Goal: Communication & Community: Ask a question

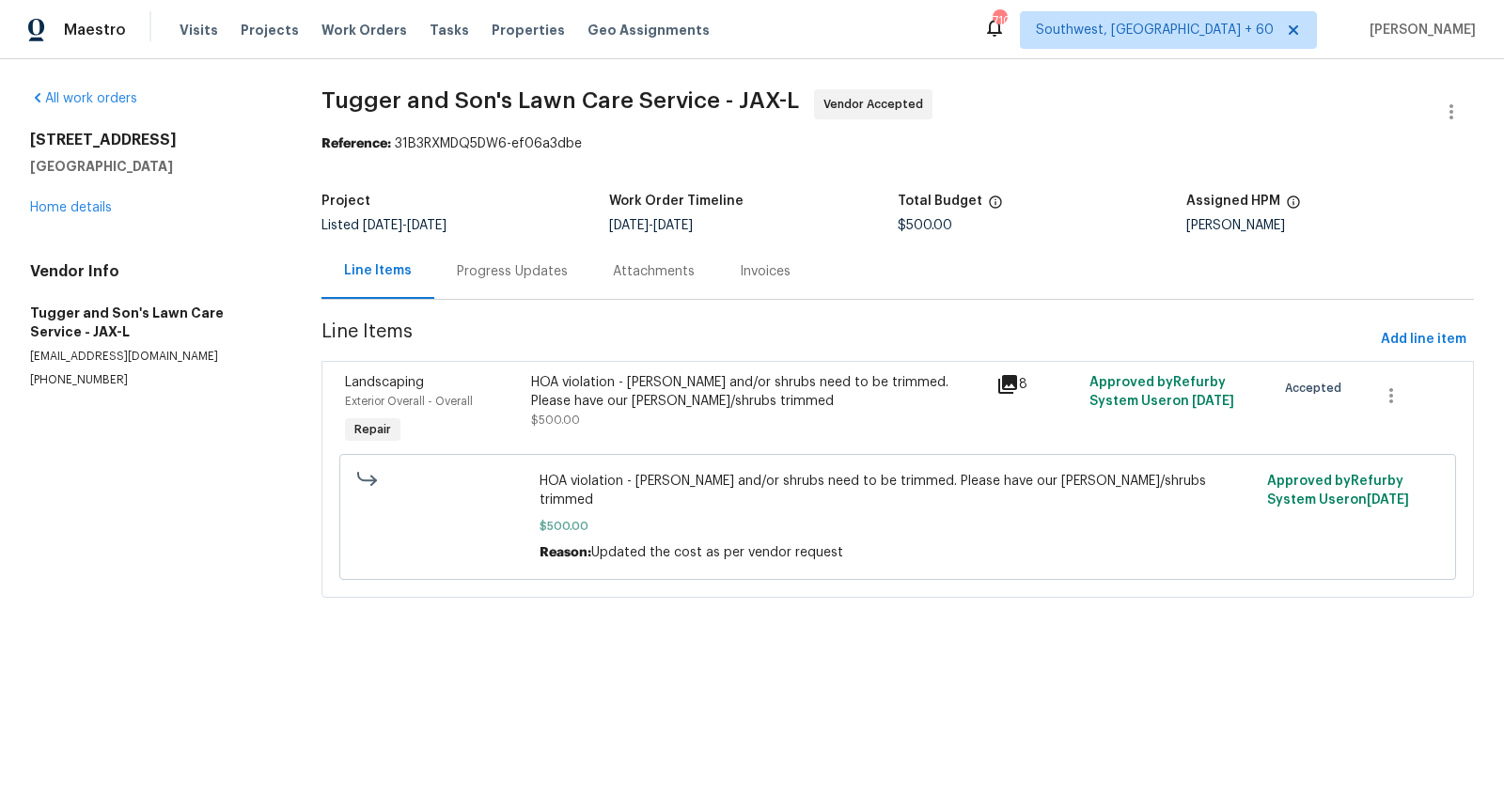
click at [516, 283] on div "Progress Updates" at bounding box center [512, 271] width 156 height 55
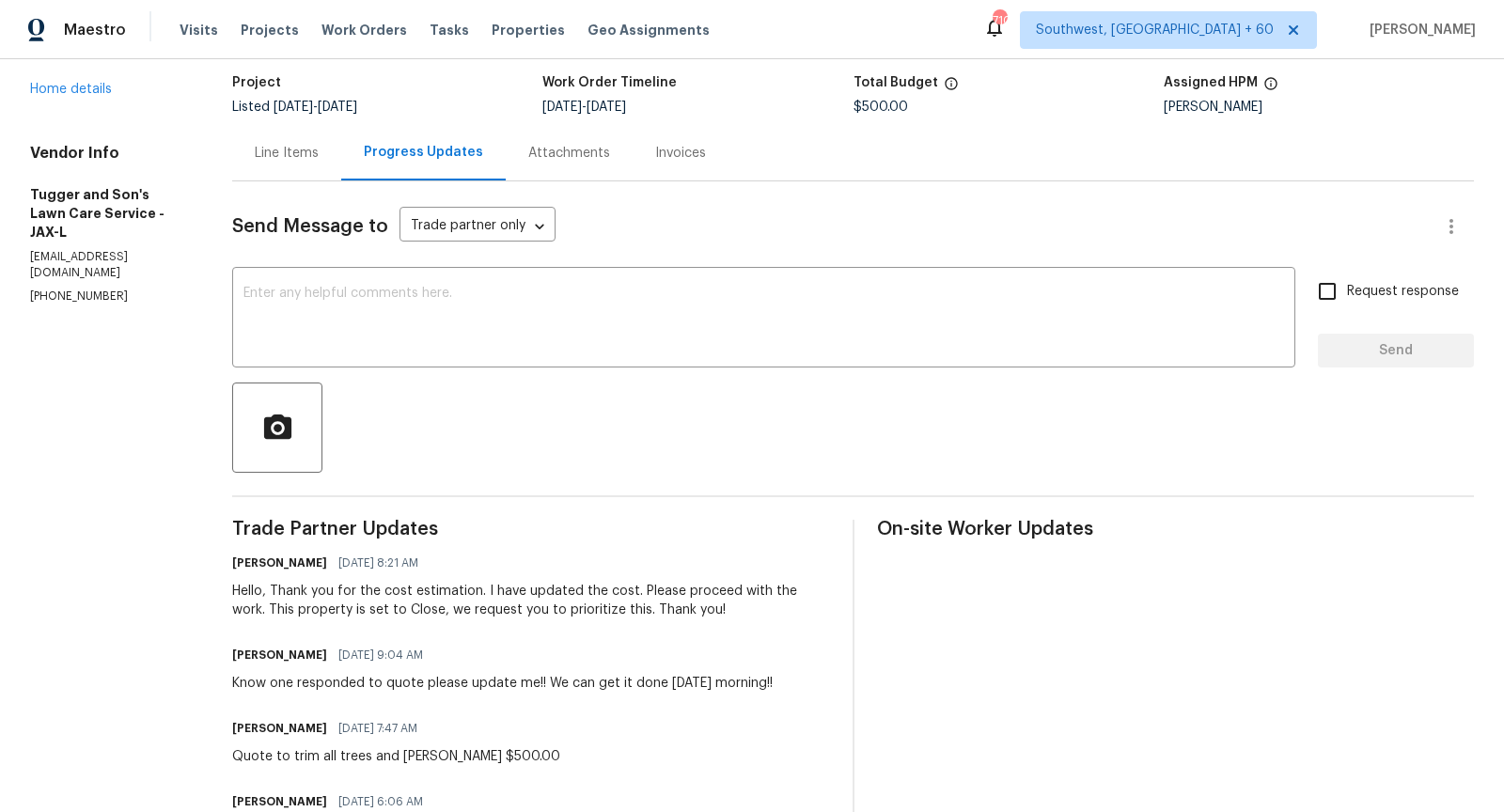
scroll to position [105, 0]
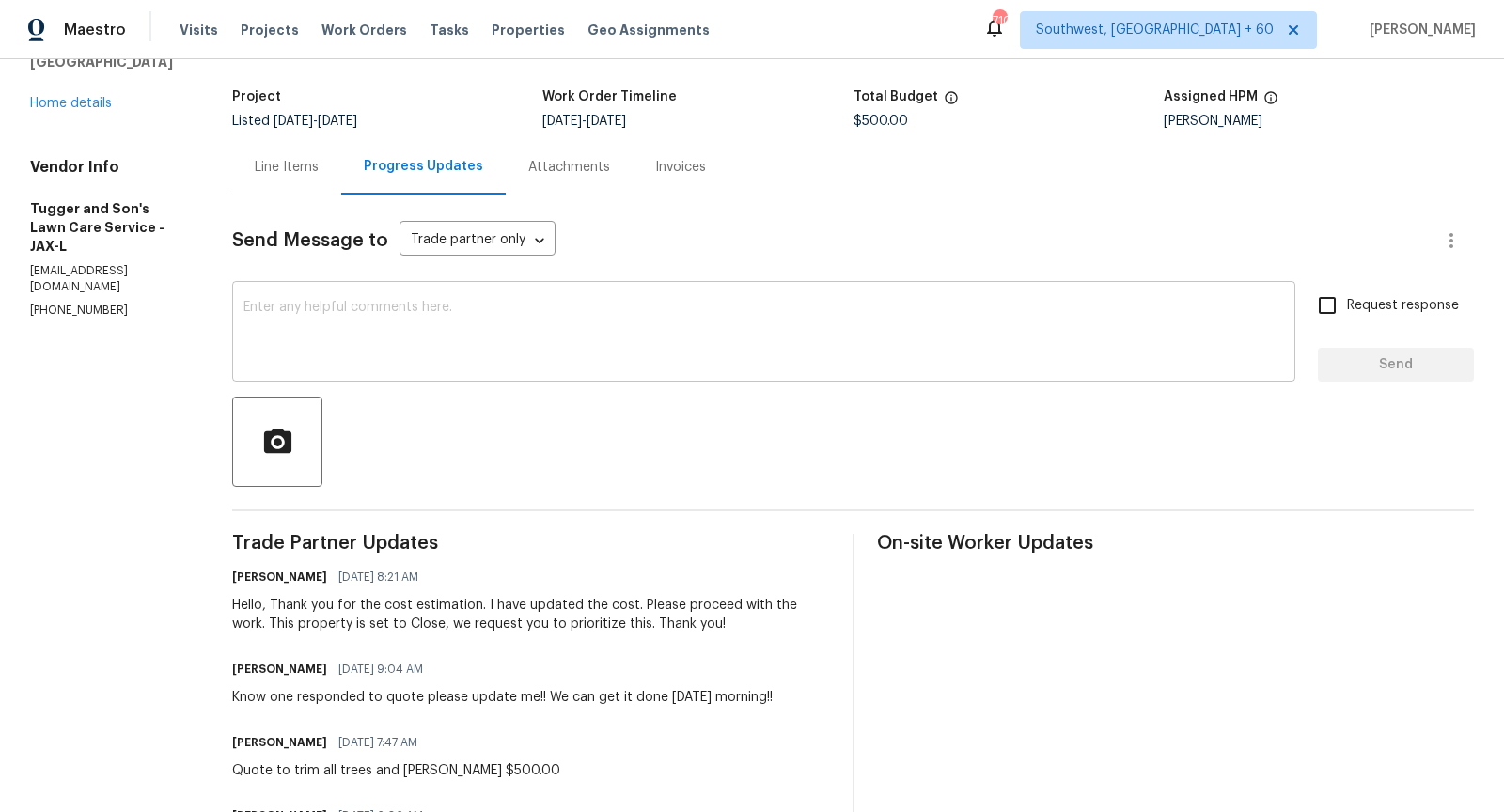
click at [473, 359] on textarea at bounding box center [763, 333] width 1040 height 66
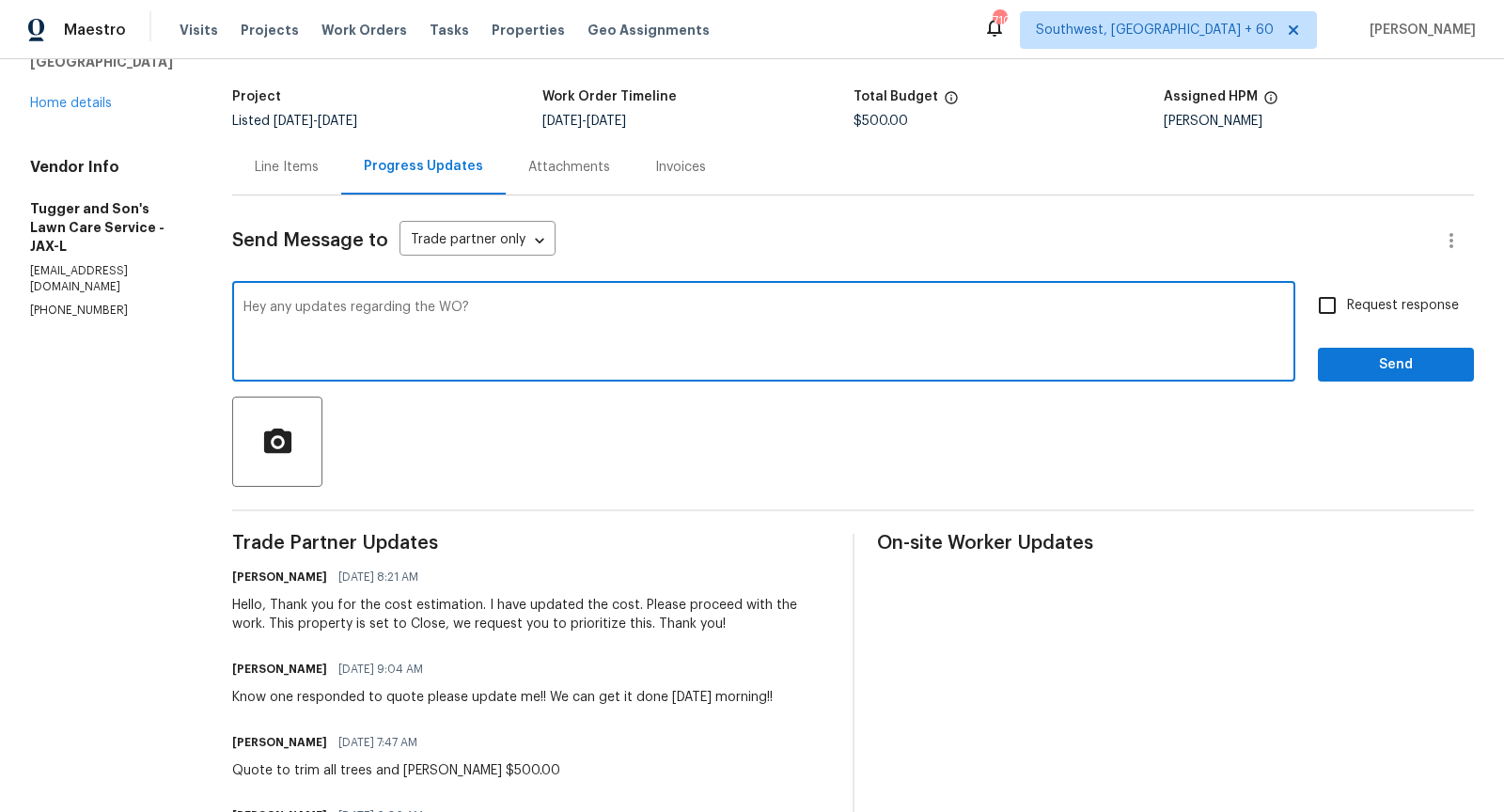
type textarea "Hey any updates regarding the WO?"
click at [1330, 304] on input "Request response" at bounding box center [1326, 305] width 39 height 39
checkbox input "true"
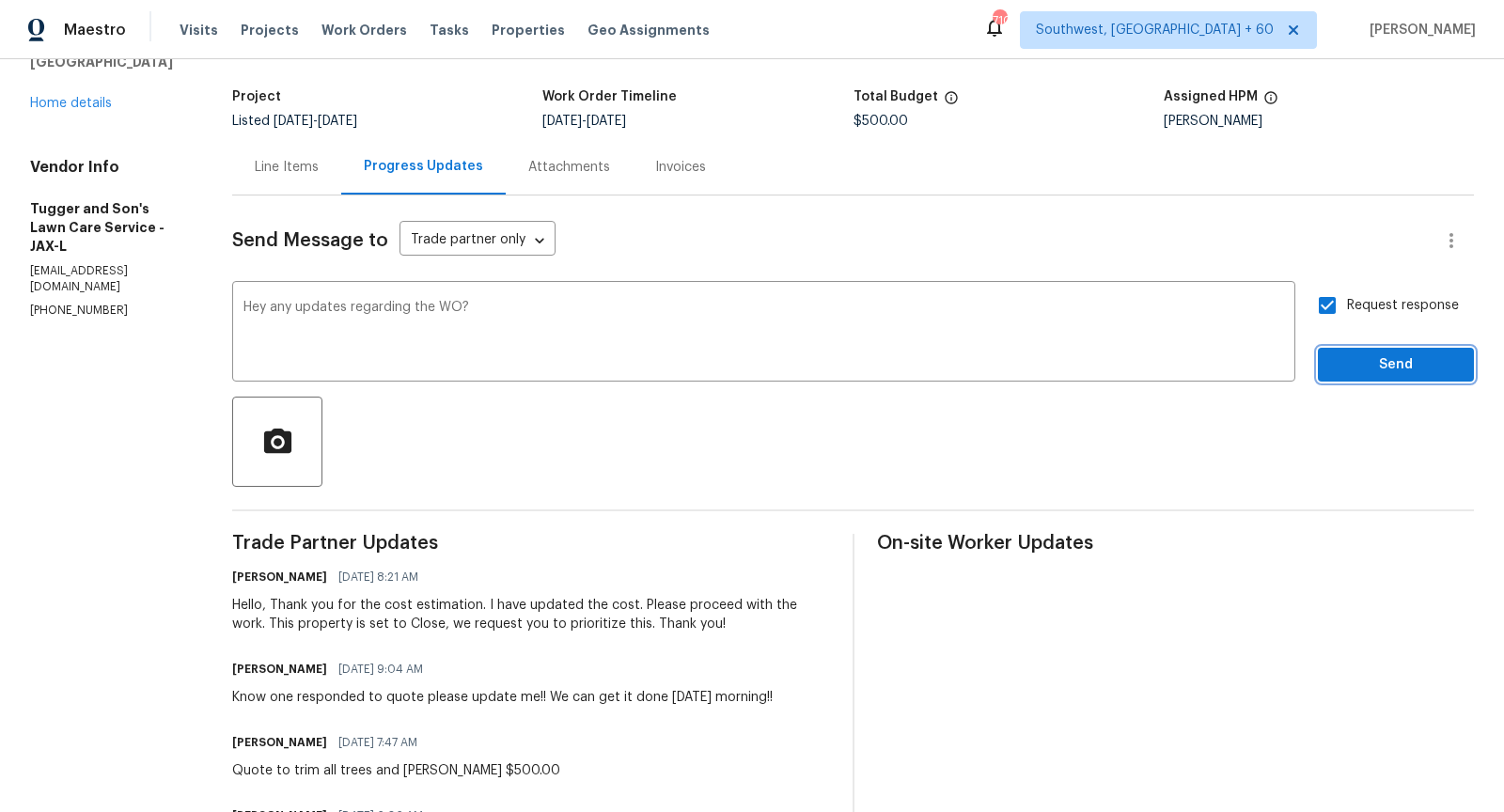
click at [1368, 358] on span "Send" at bounding box center [1395, 365] width 126 height 24
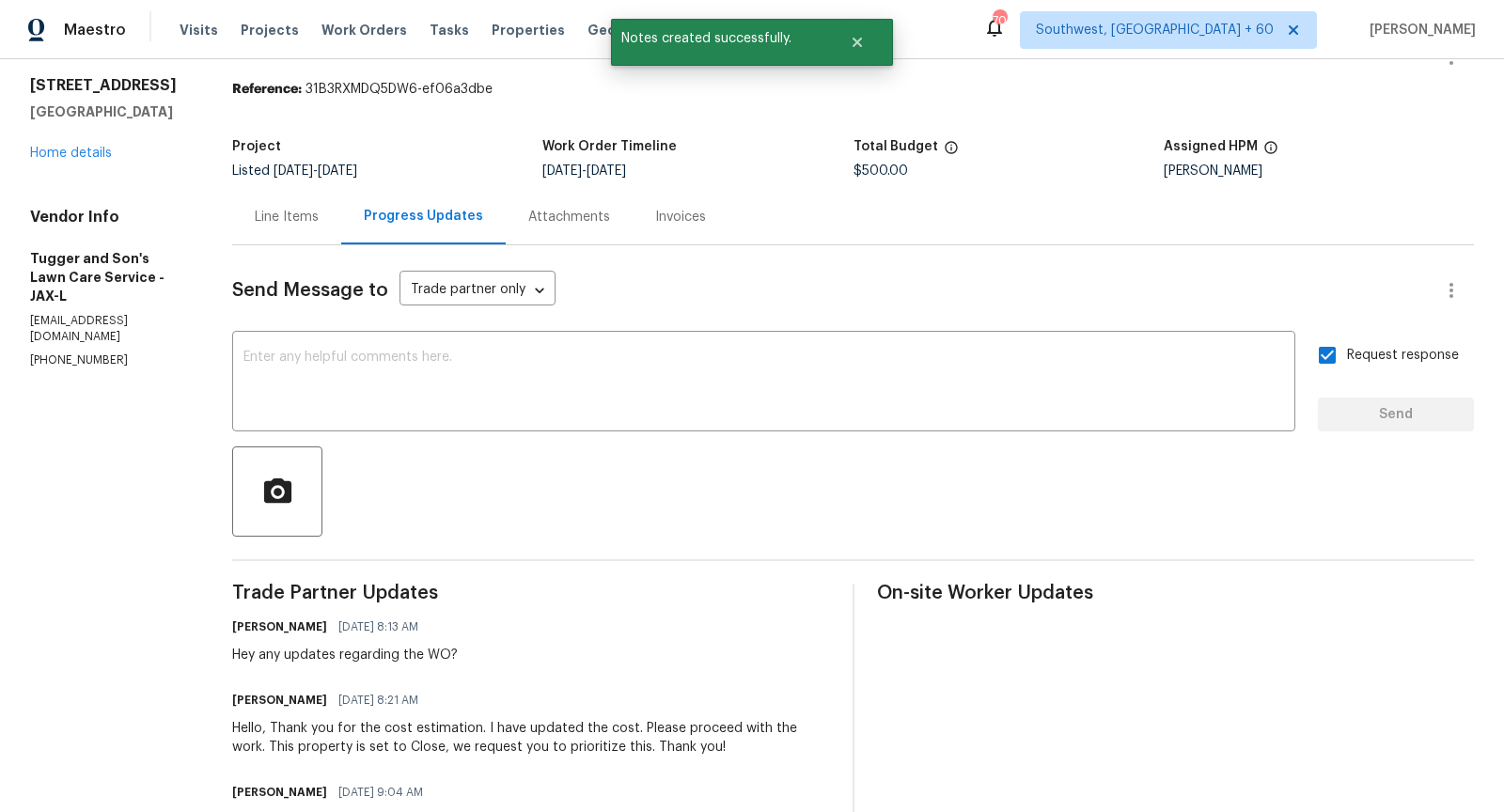
scroll to position [0, 0]
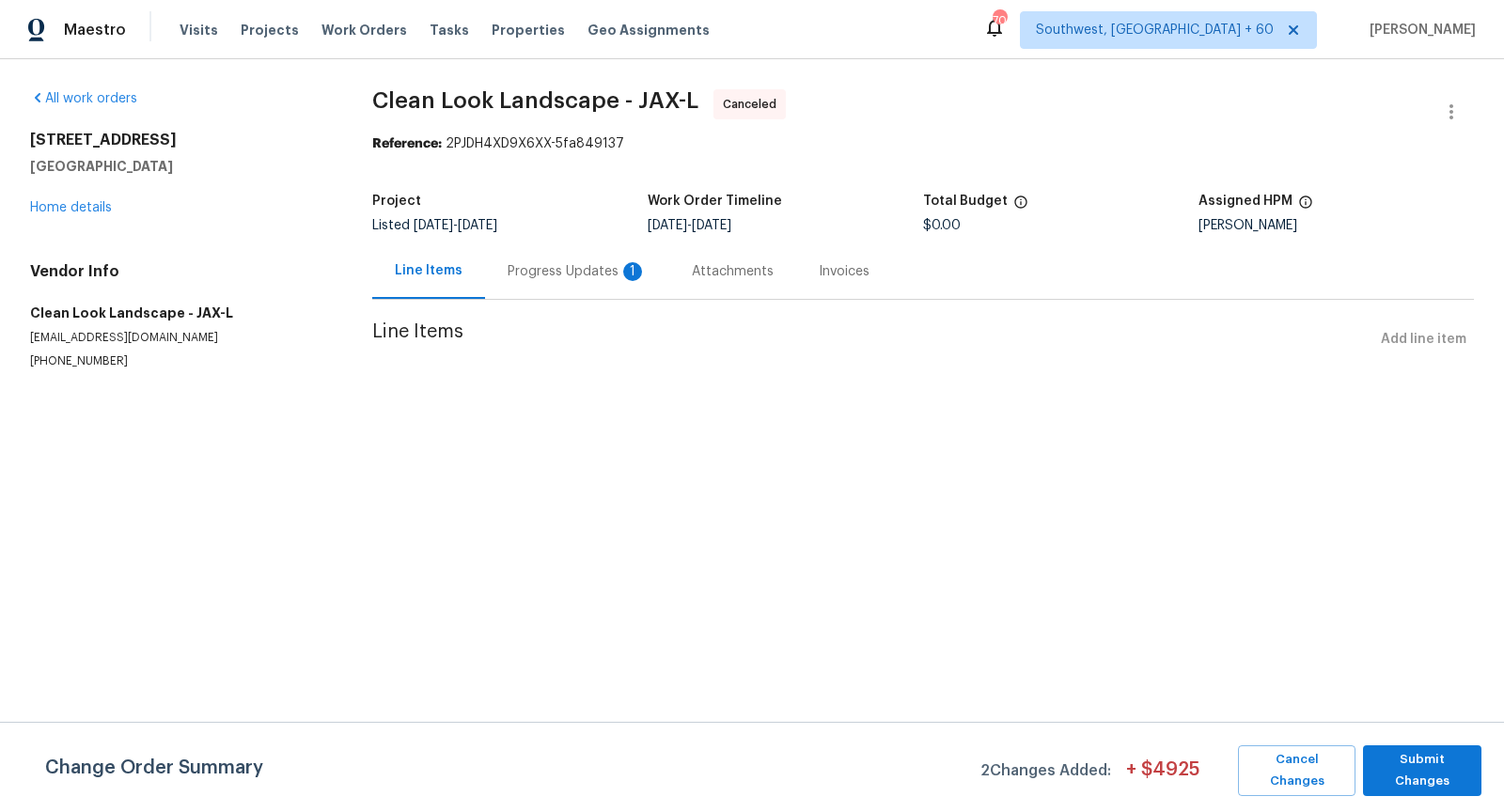
click at [572, 273] on div "Progress Updates 1" at bounding box center [577, 271] width 139 height 19
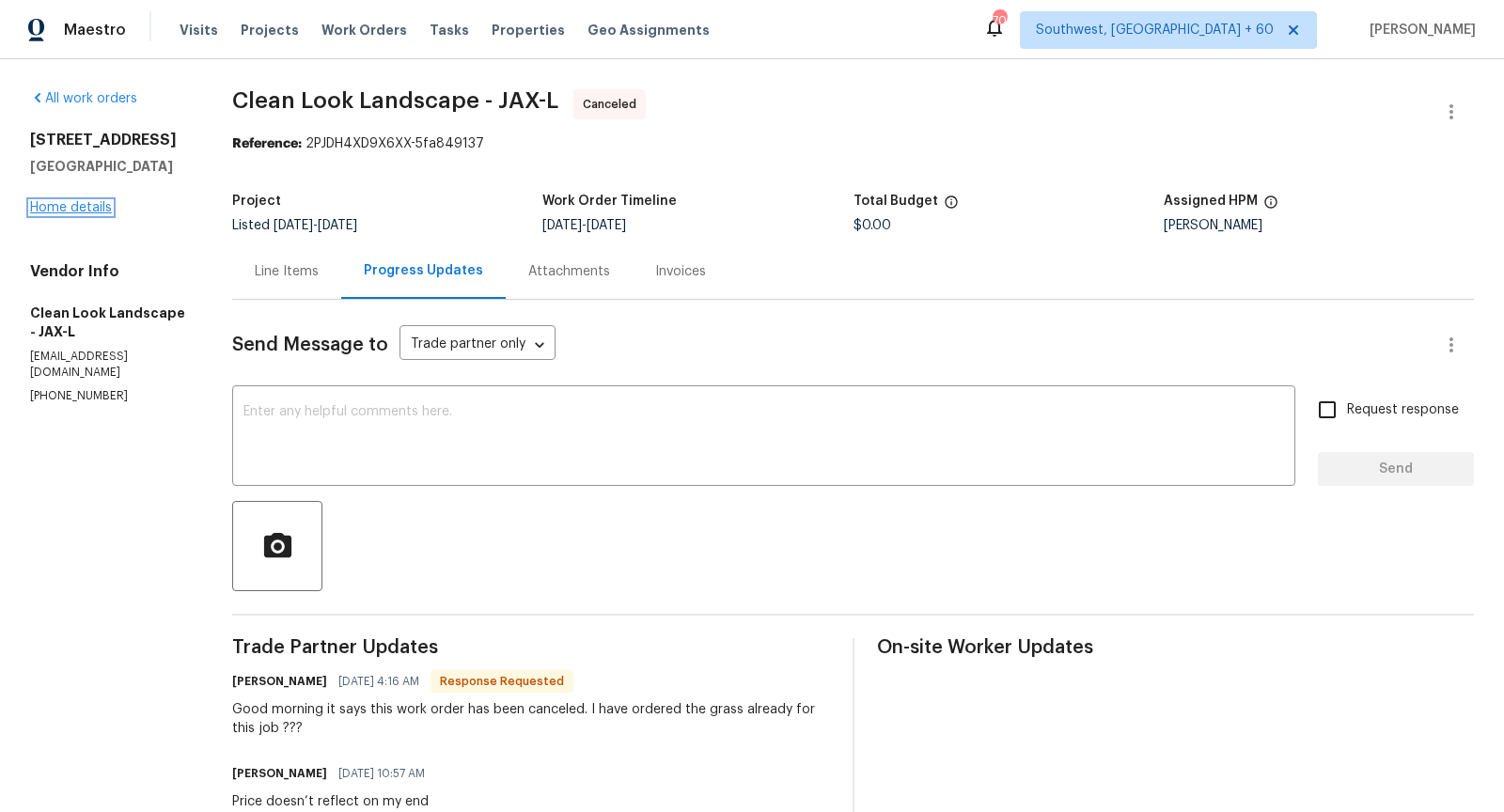
click at [74, 213] on link "Home details" at bounding box center [71, 208] width 82 height 13
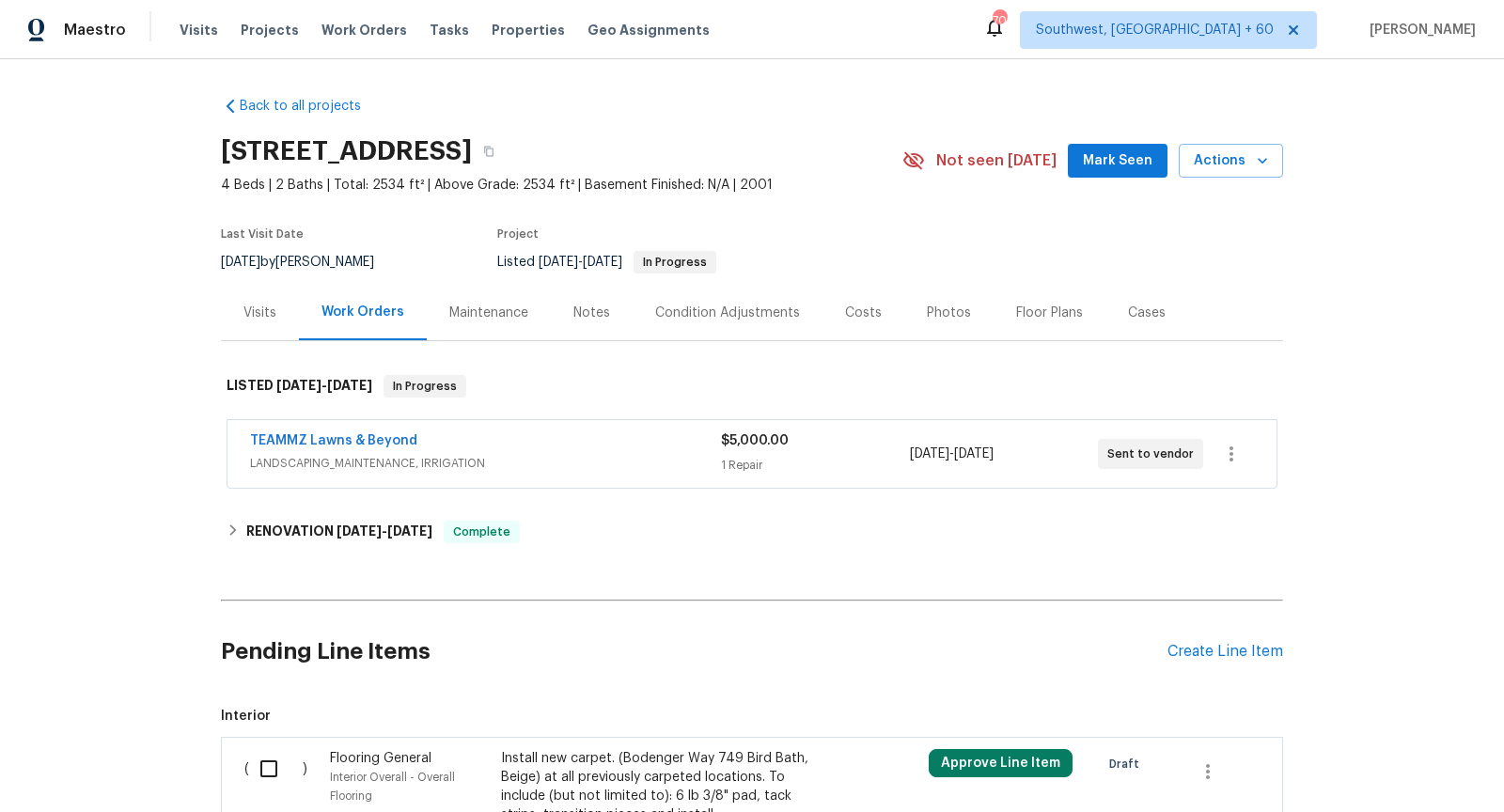
click at [611, 454] on span "LANDSCAPING_MAINTENANCE, IRRIGATION" at bounding box center [485, 464] width 471 height 19
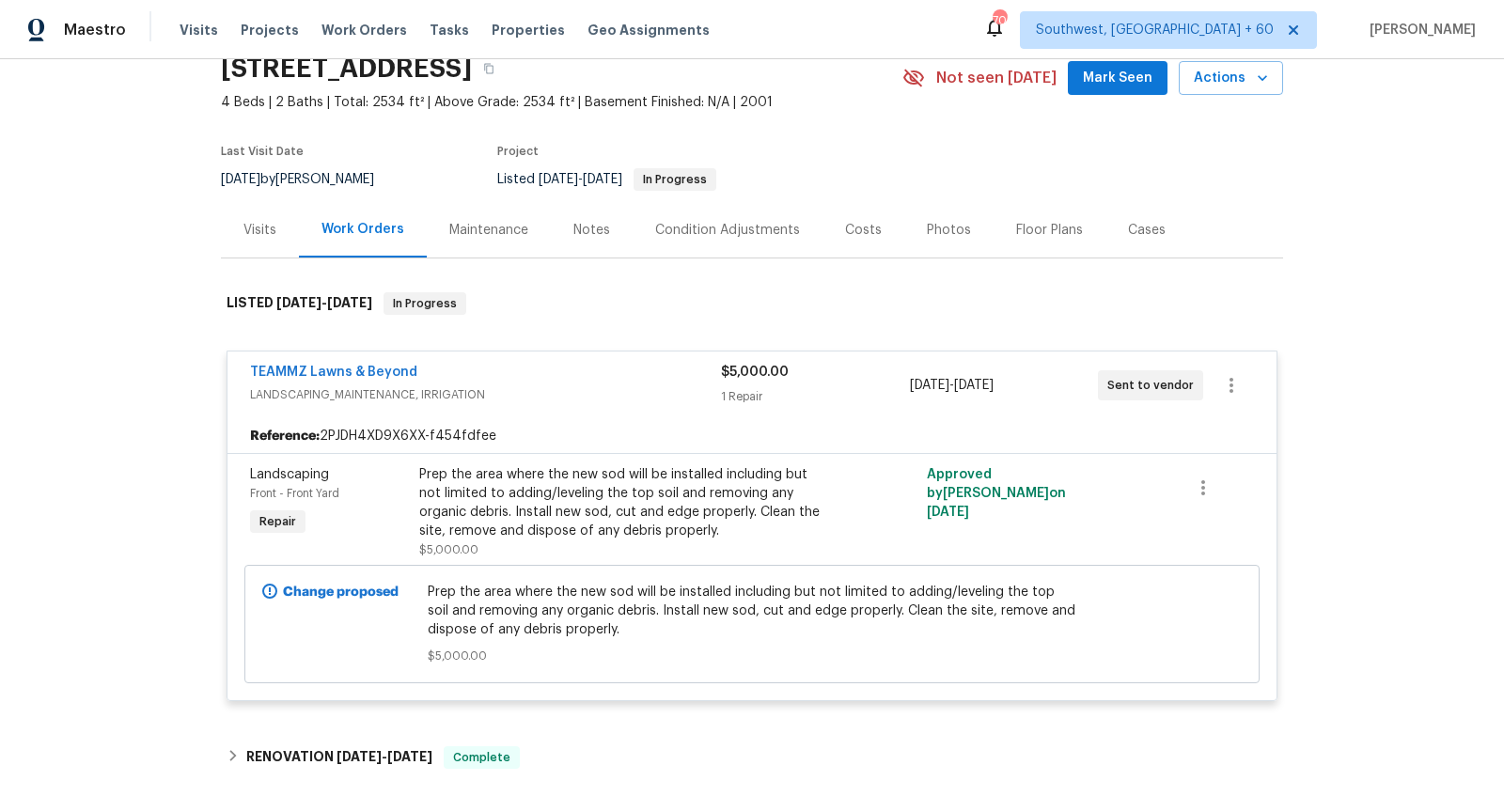
scroll to position [85, 0]
click at [348, 366] on link "TEAMMZ Lawns & Beyond" at bounding box center [334, 370] width 168 height 13
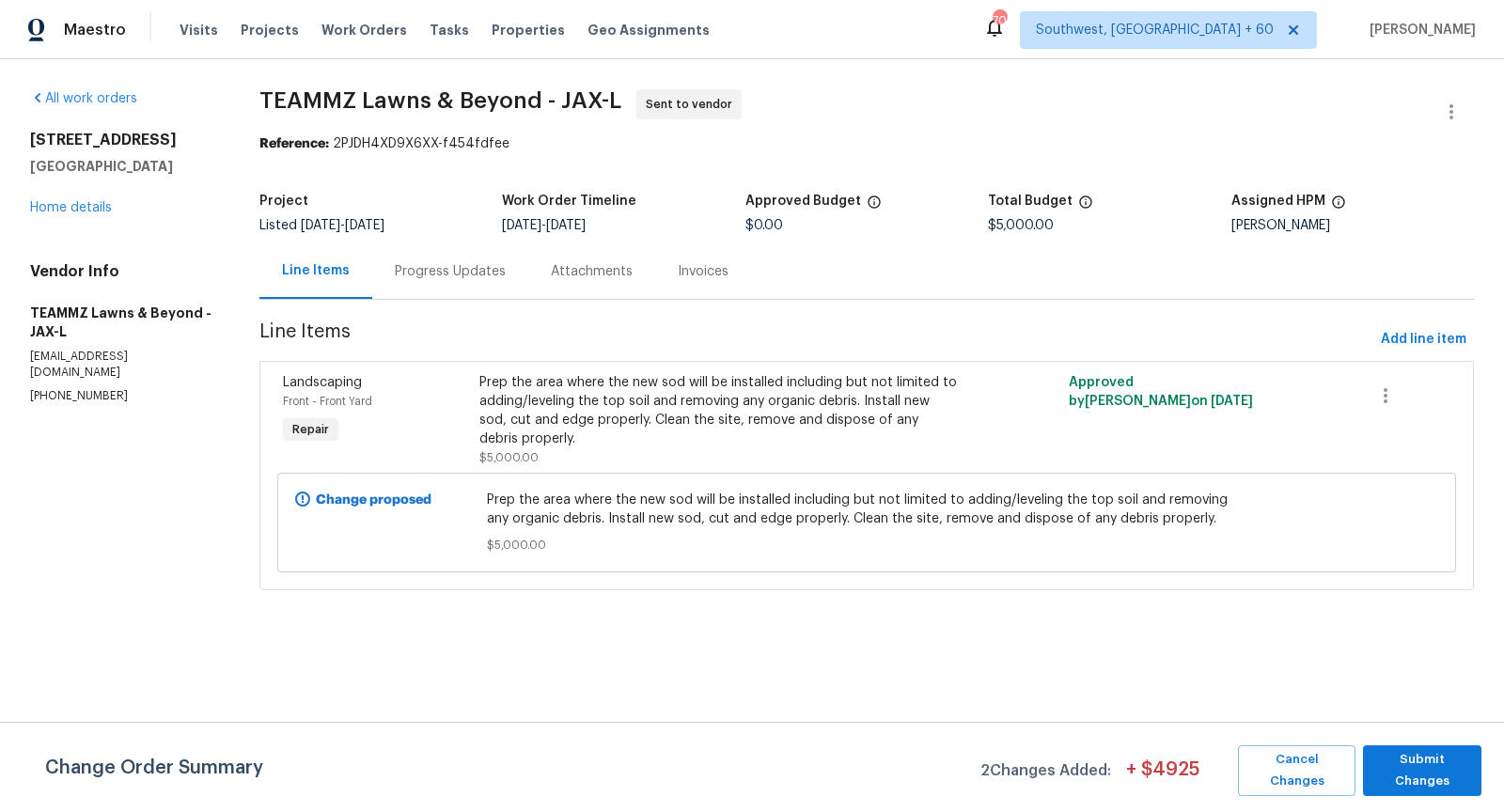
click at [427, 265] on div "Progress Updates" at bounding box center [450, 271] width 110 height 19
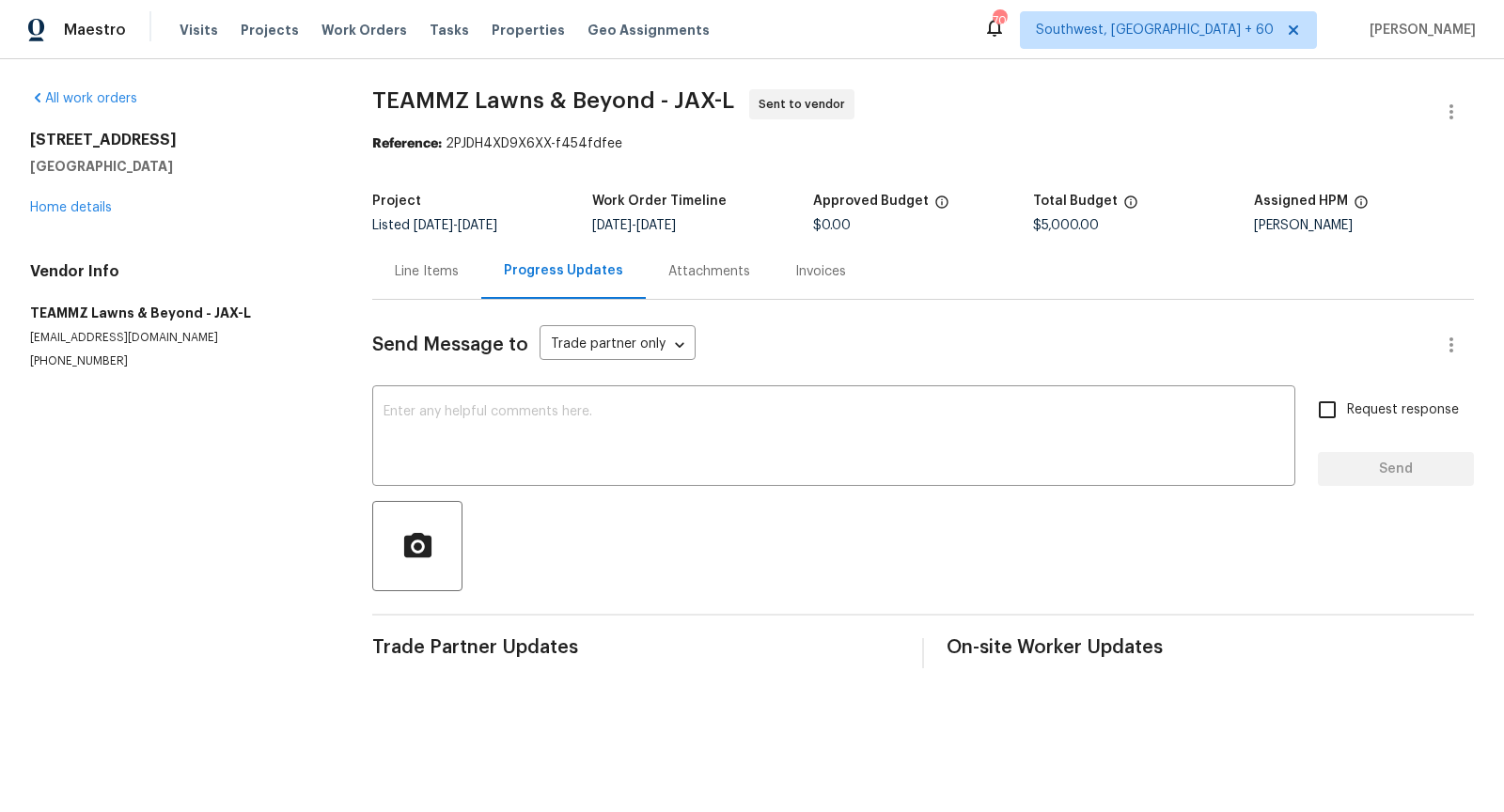
click at [407, 275] on div "Line Items" at bounding box center [426, 271] width 64 height 19
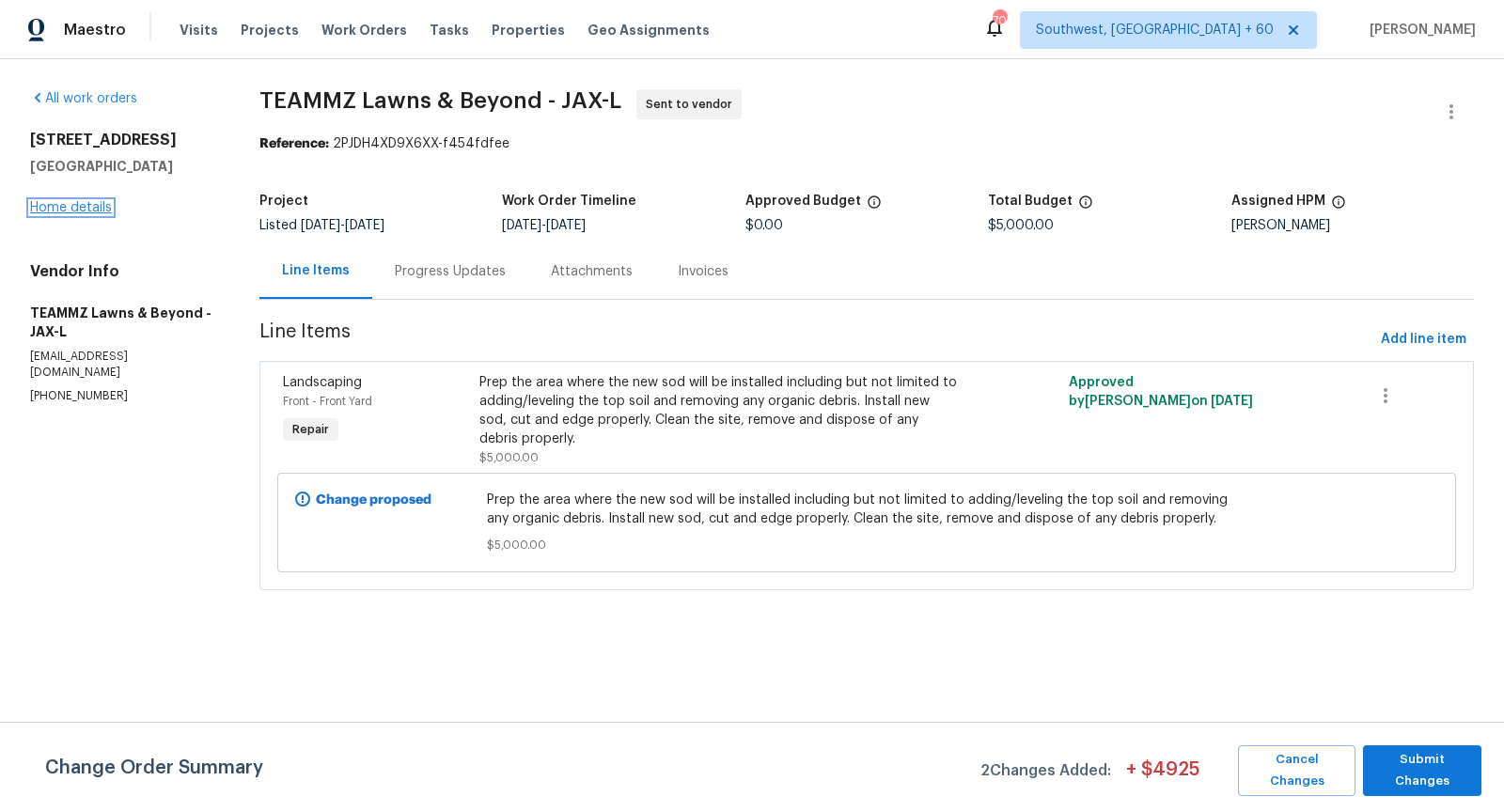
click at [63, 208] on link "Home details" at bounding box center [71, 208] width 82 height 13
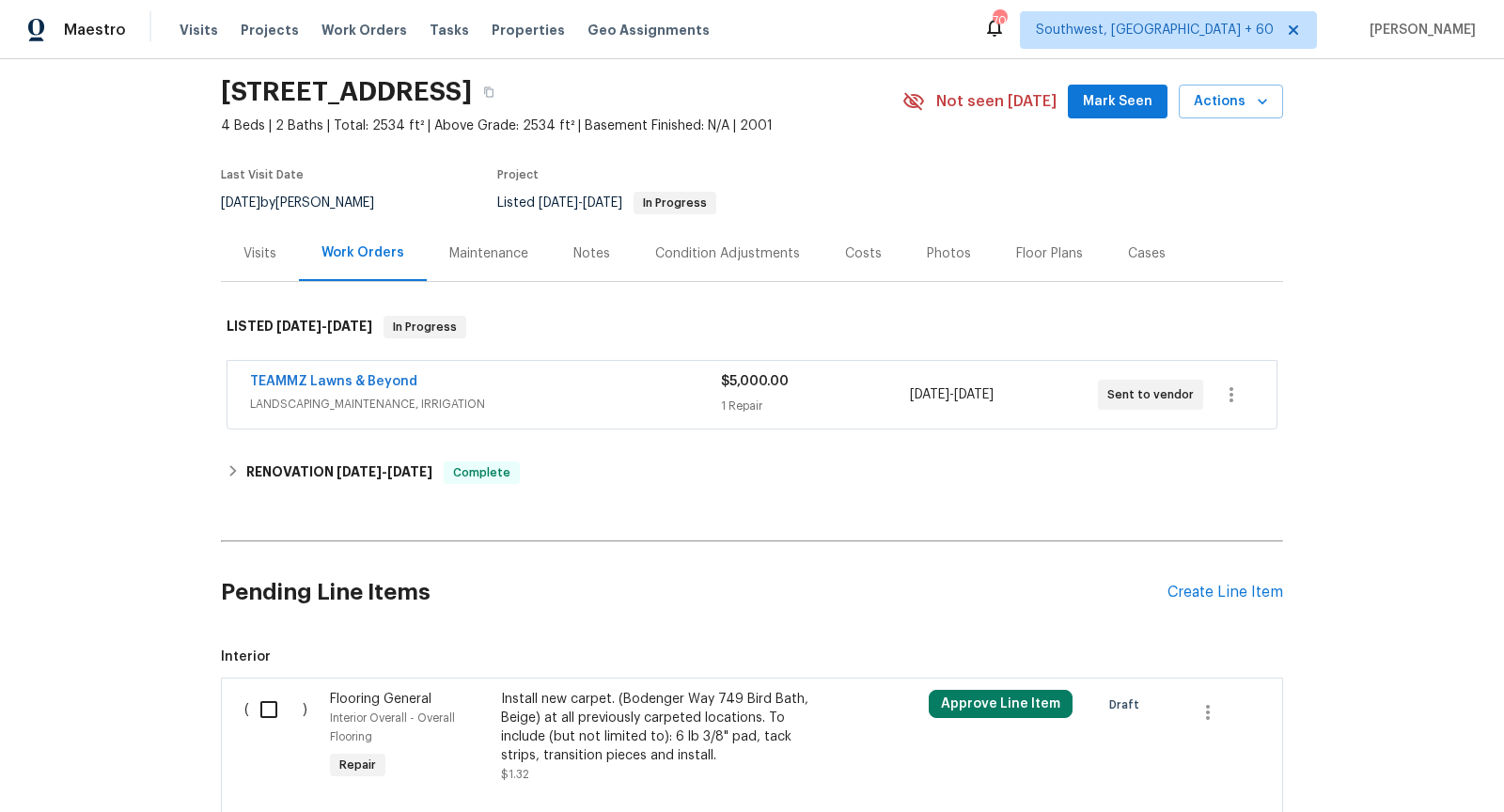
scroll to position [122, 0]
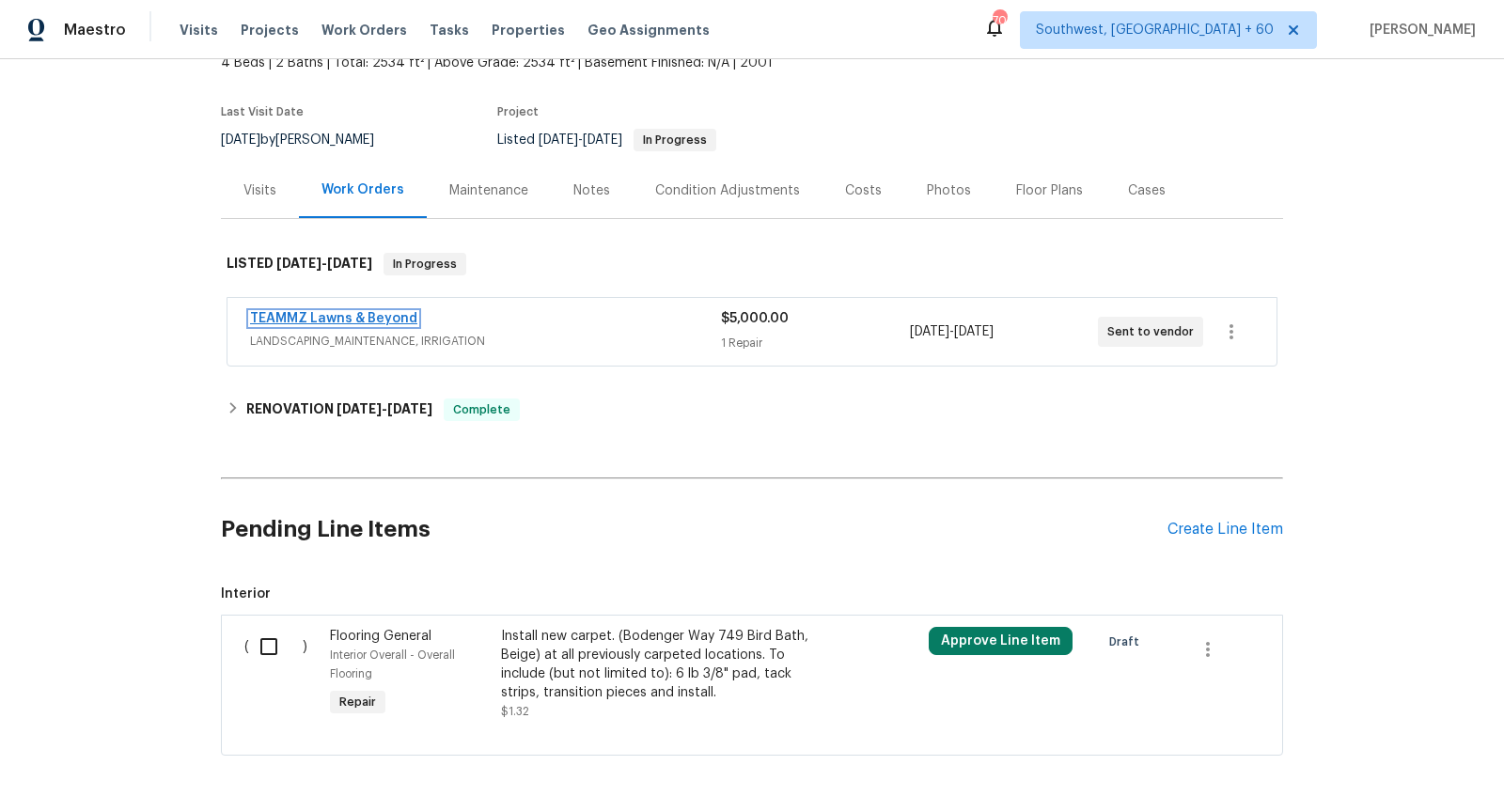
click at [385, 316] on link "TEAMMZ Lawns & Beyond" at bounding box center [334, 319] width 168 height 13
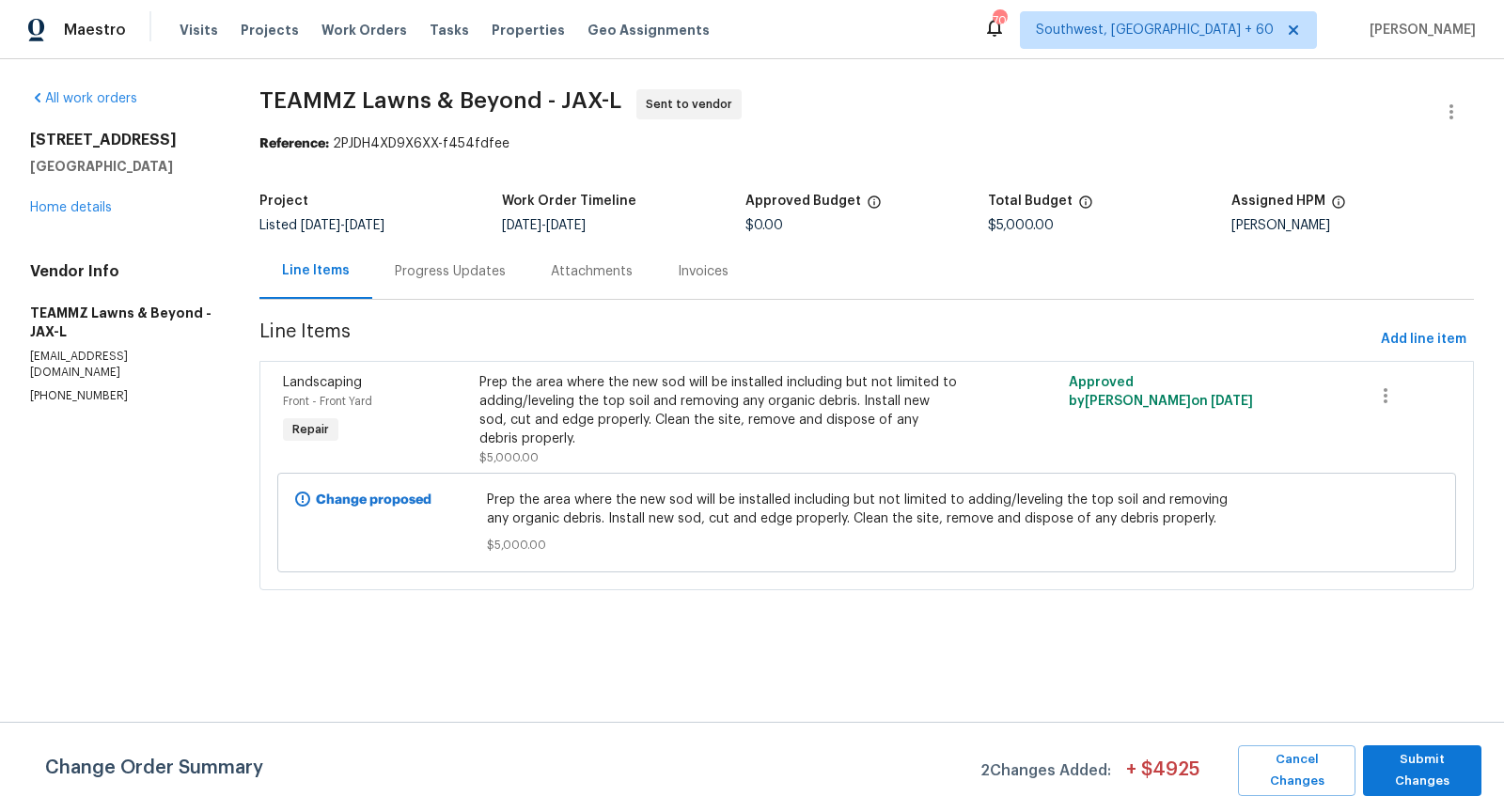
click at [464, 265] on div "Progress Updates" at bounding box center [450, 271] width 110 height 19
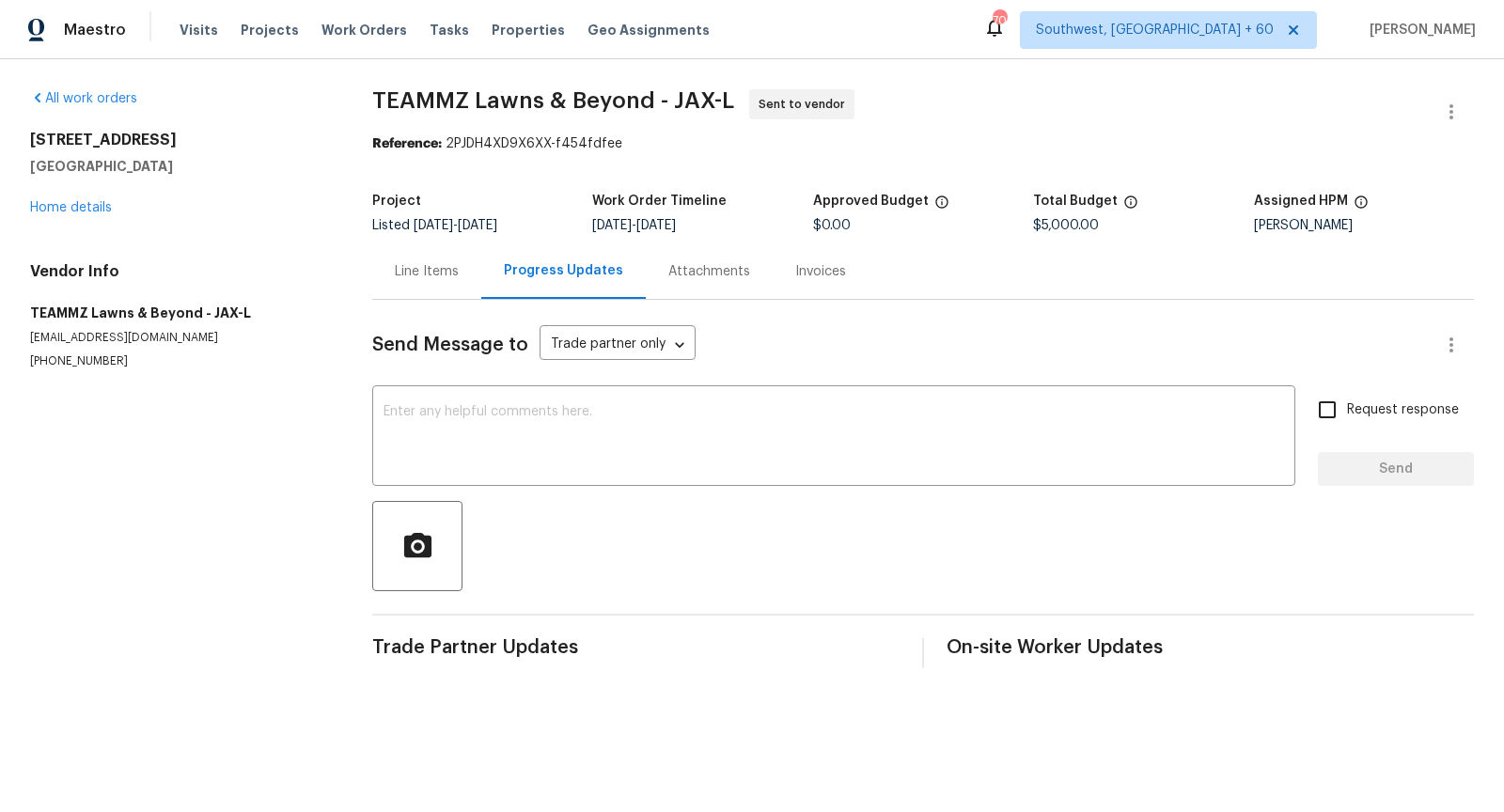
click at [419, 272] on div "Line Items" at bounding box center [426, 271] width 64 height 19
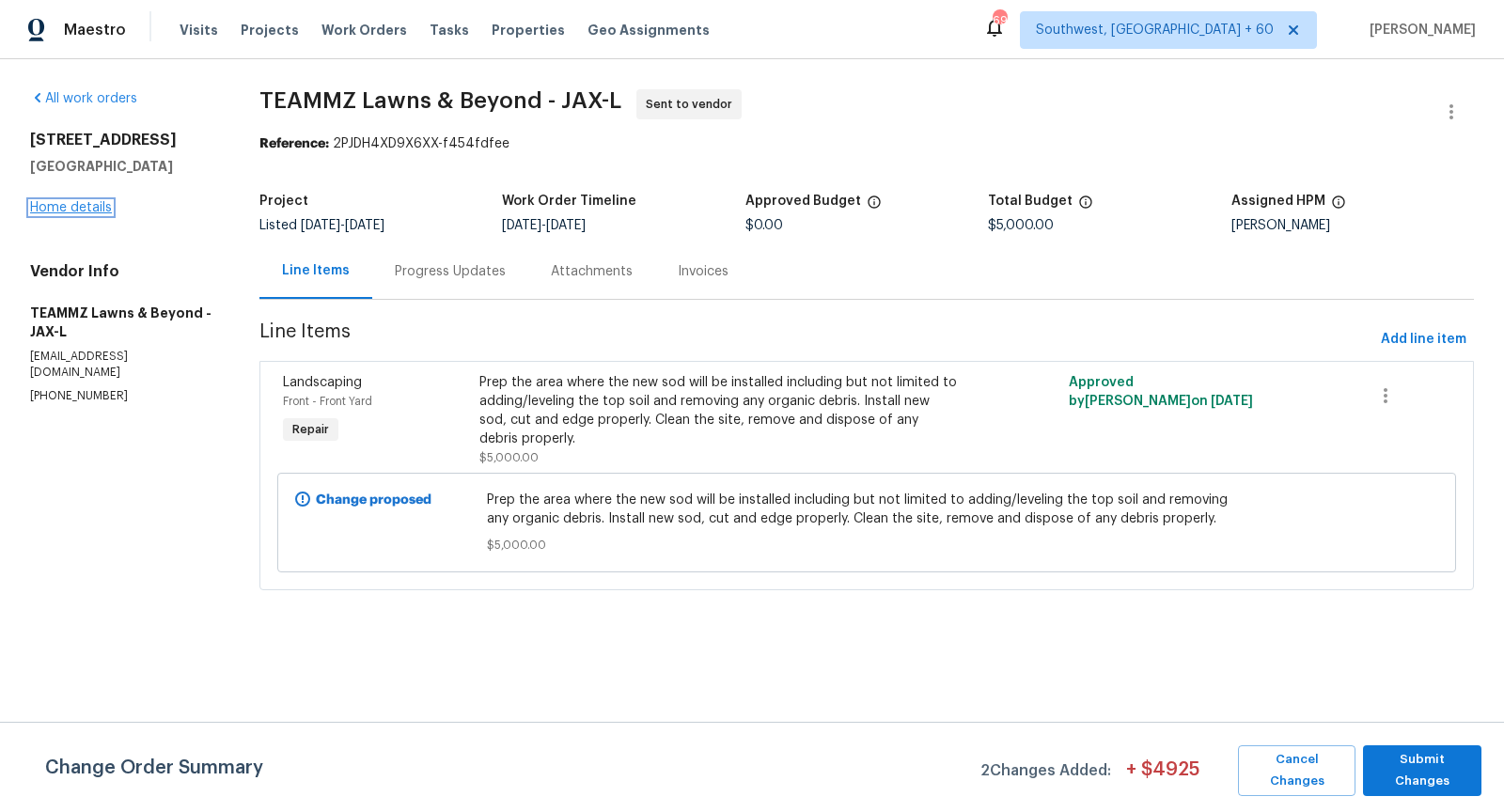
click at [91, 204] on link "Home details" at bounding box center [71, 208] width 82 height 13
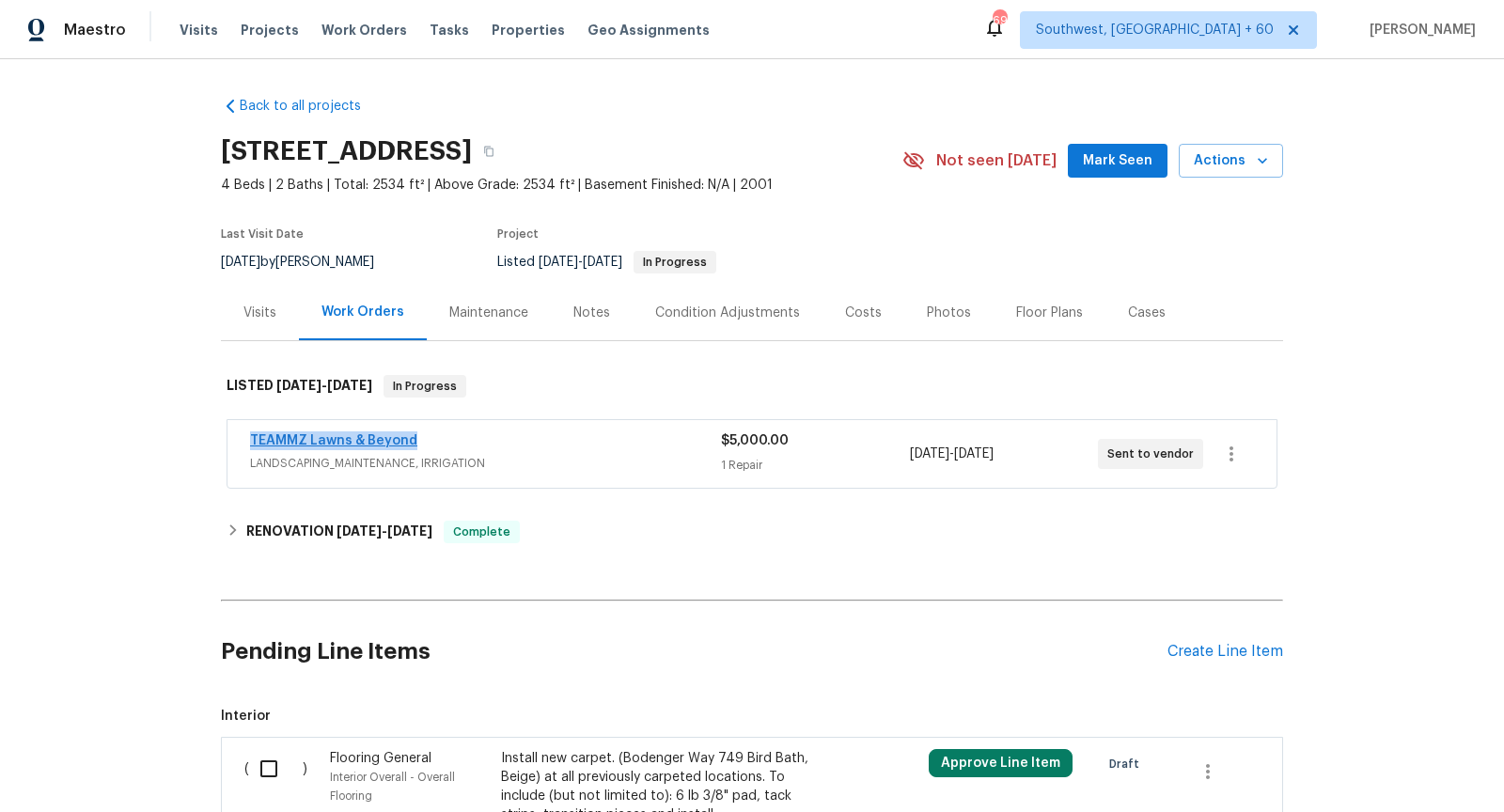
drag, startPoint x: 418, startPoint y: 438, endPoint x: 251, endPoint y: 433, distance: 167.1
click at [251, 433] on div "TEAMMZ Lawns & Beyond" at bounding box center [485, 443] width 471 height 23
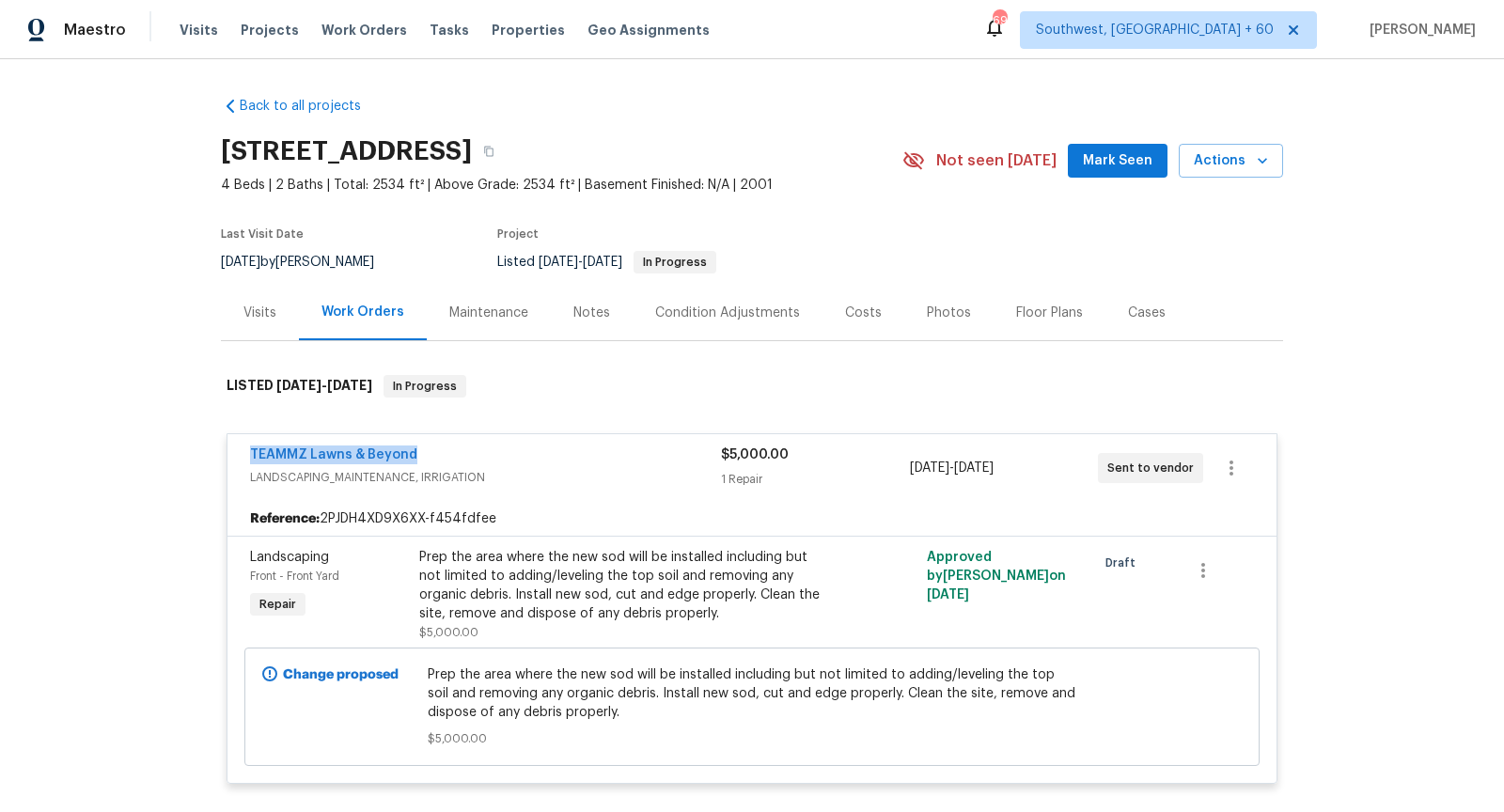
copy link "TEAMMZ Lawns & Beyond"
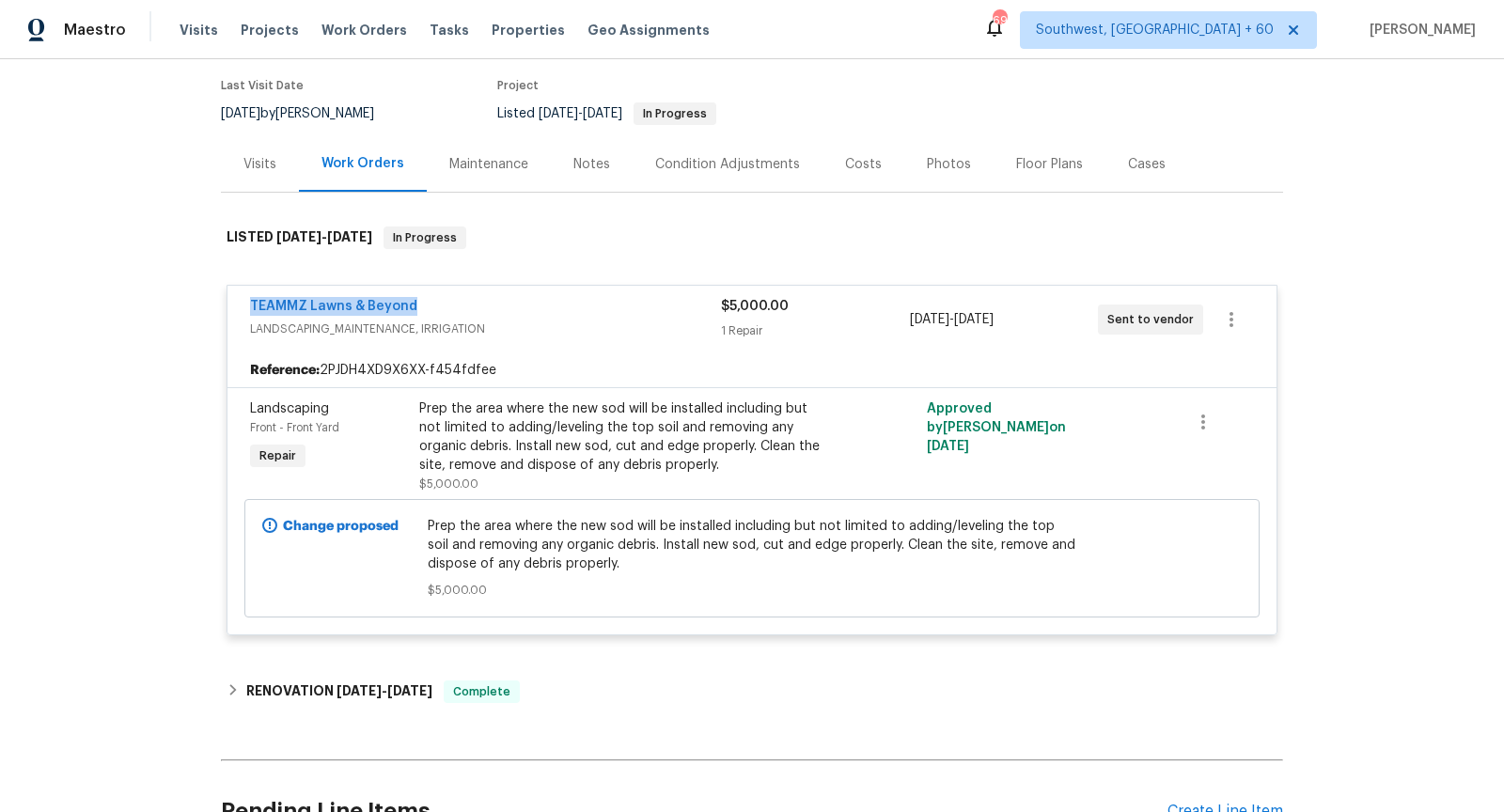
scroll to position [179, 0]
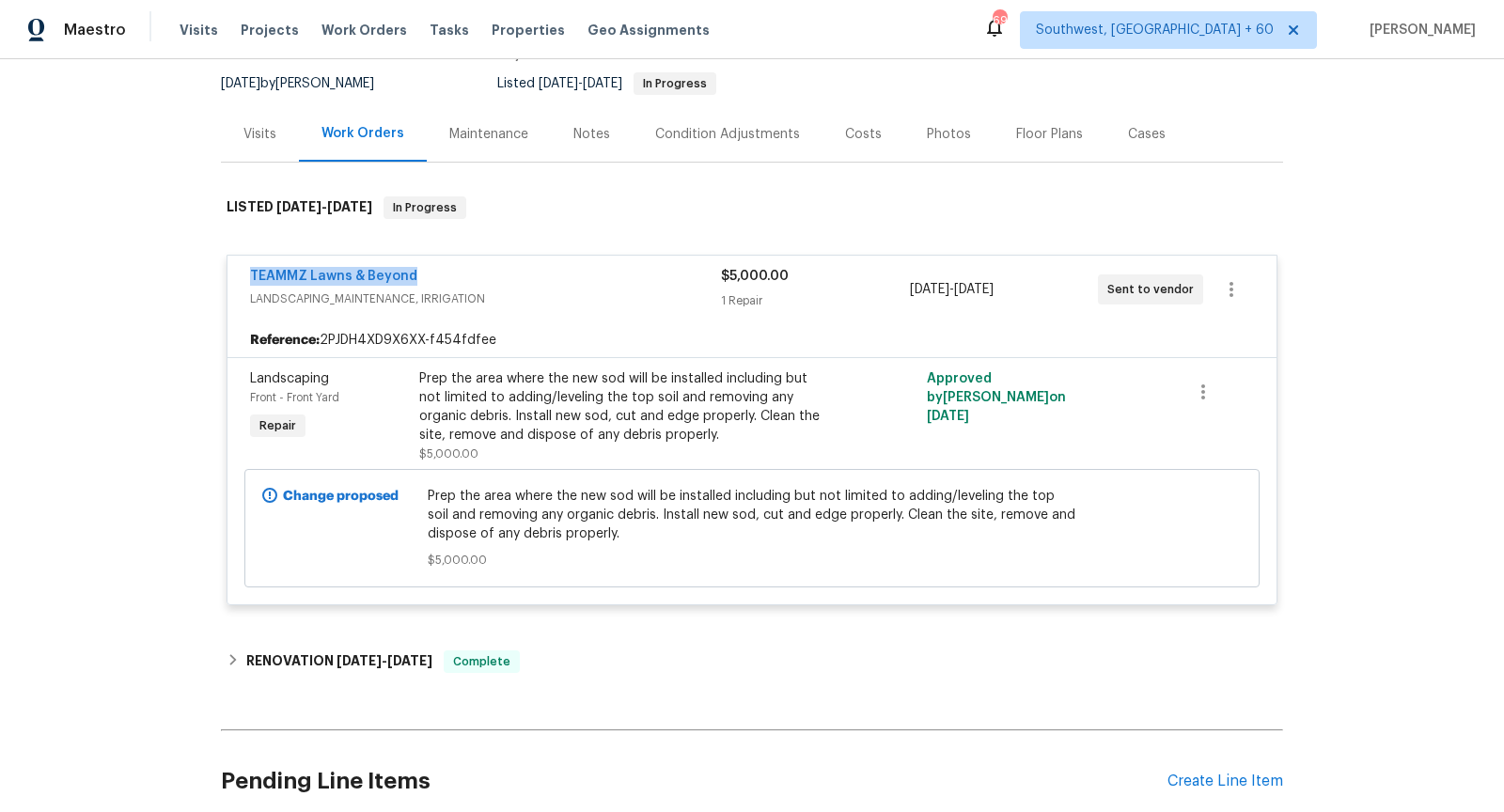
click at [629, 309] on div "TEAMMZ Lawns & Beyond LANDSCAPING_MAINTENANCE, IRRIGATION" at bounding box center [485, 288] width 471 height 45
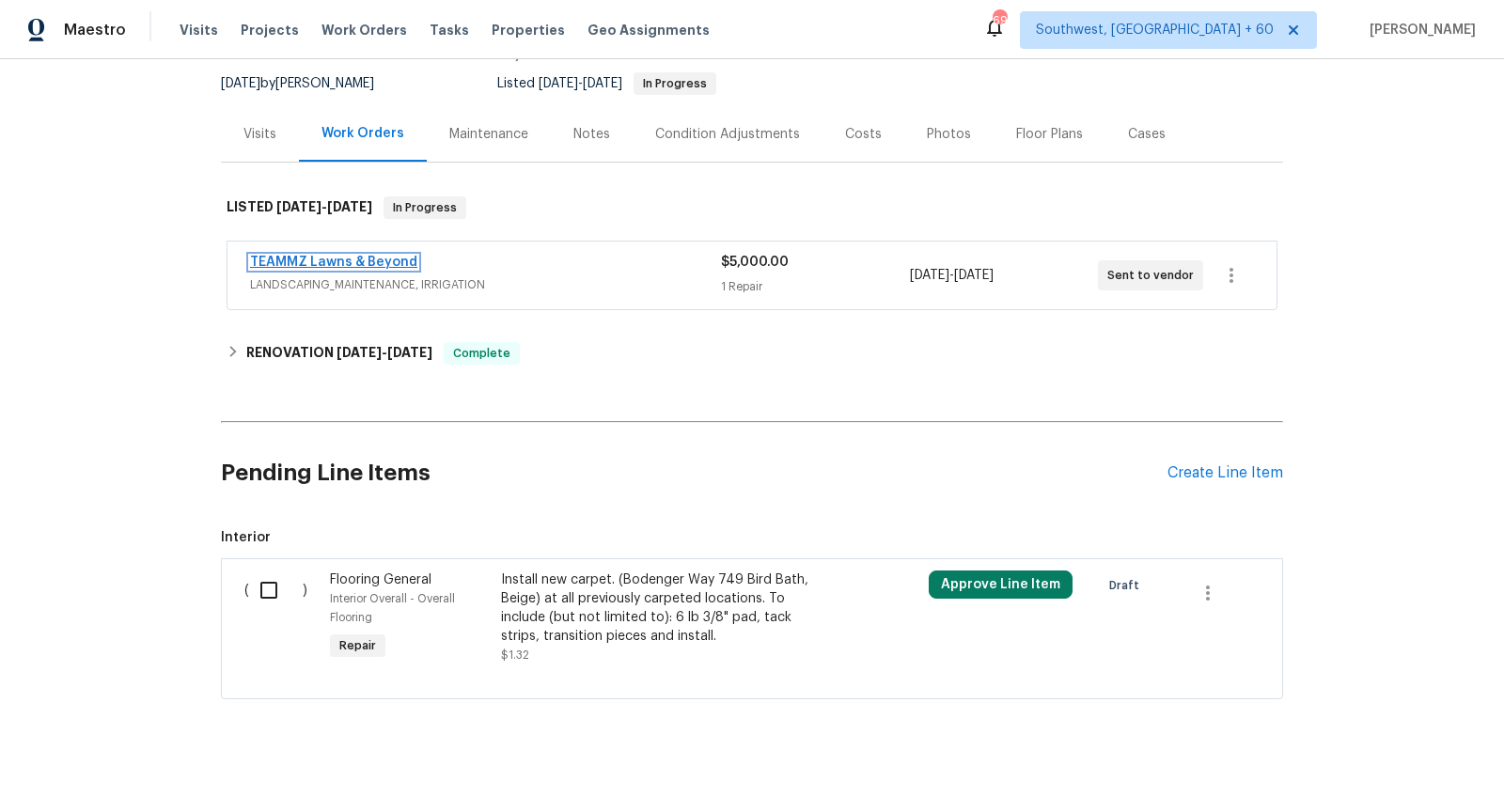
click at [340, 259] on link "TEAMMZ Lawns & Beyond" at bounding box center [334, 263] width 168 height 13
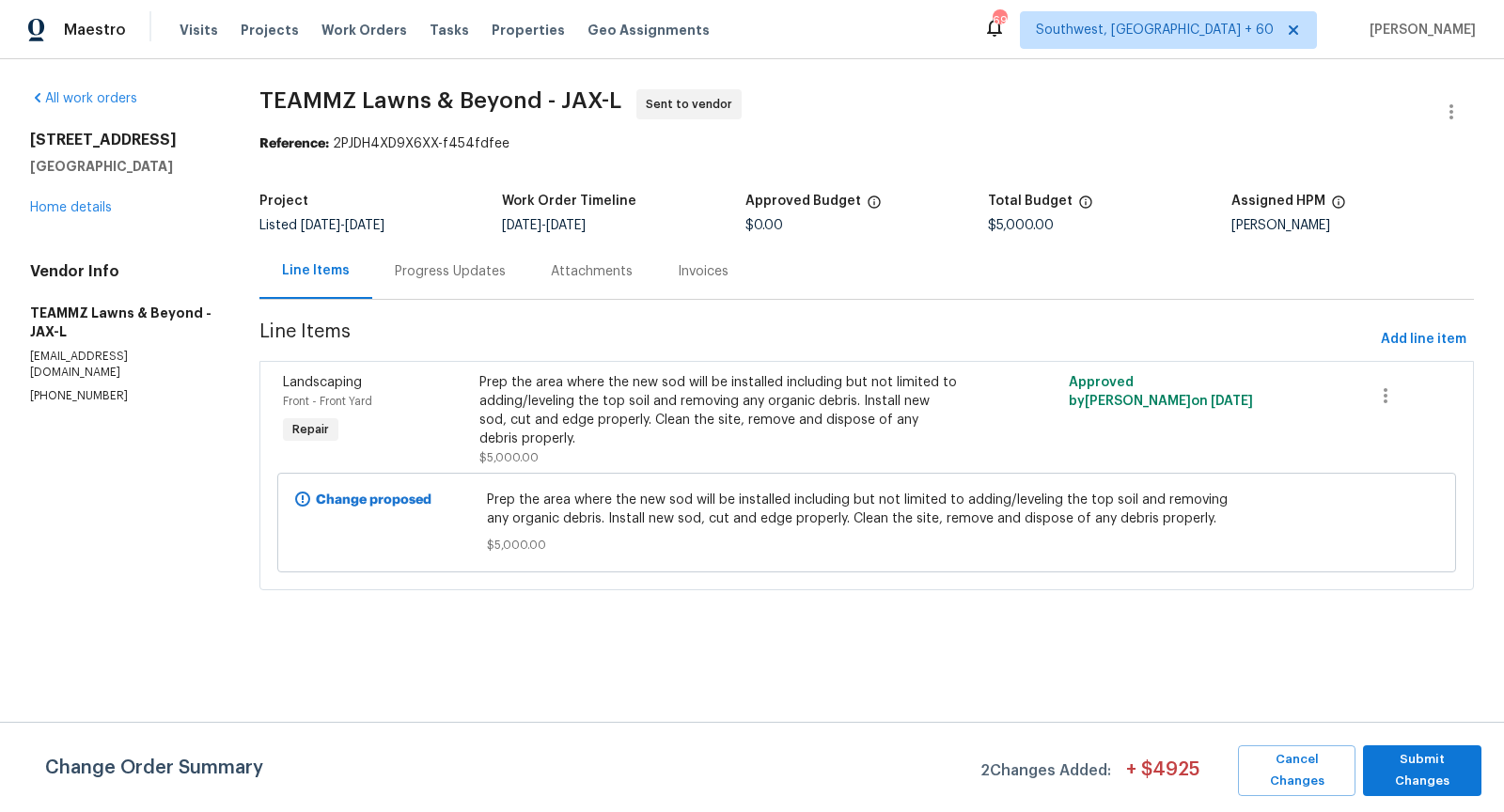
click at [482, 281] on div "Progress Updates" at bounding box center [450, 271] width 156 height 55
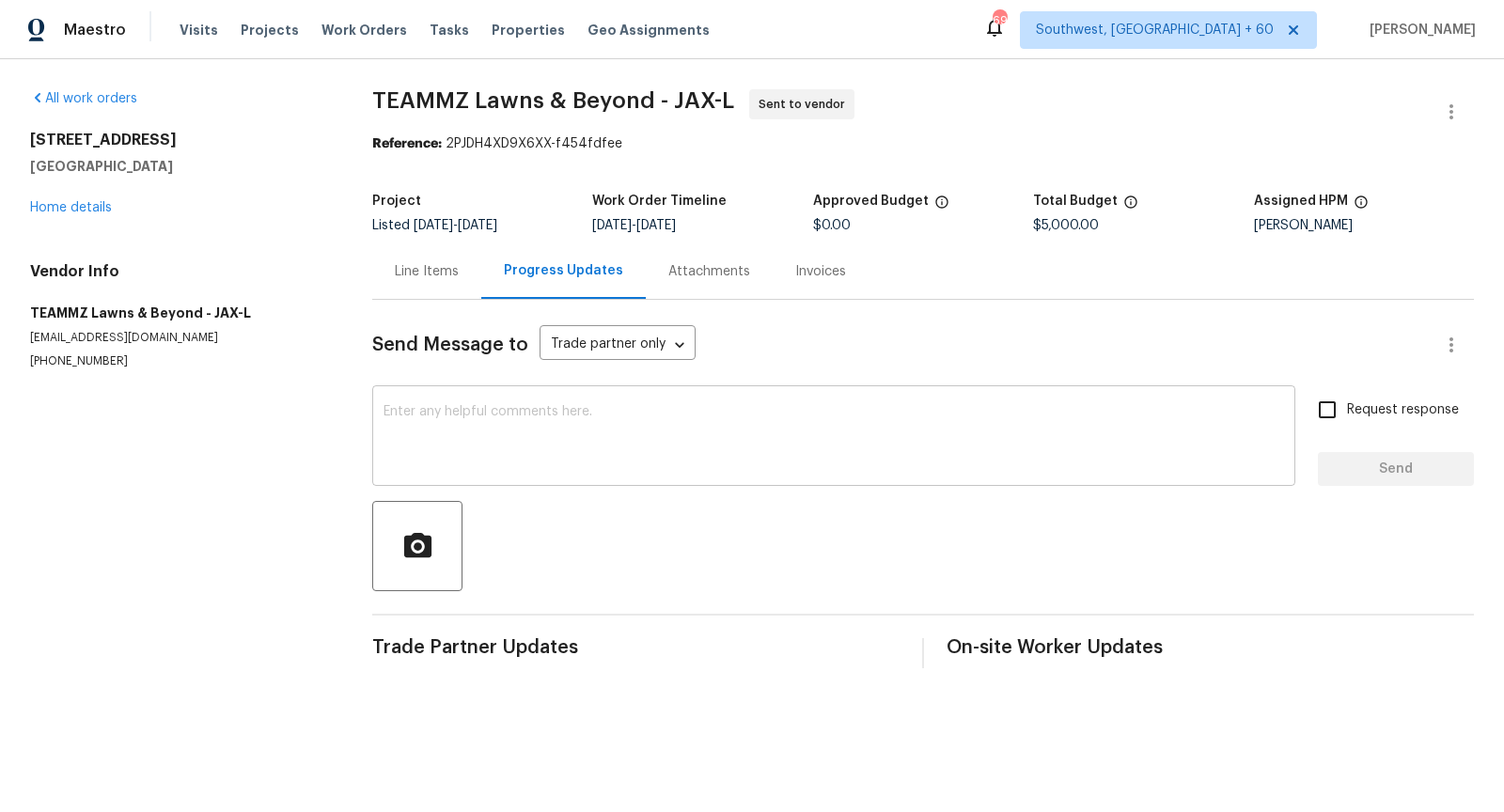
click at [500, 455] on textarea at bounding box center [834, 438] width 900 height 66
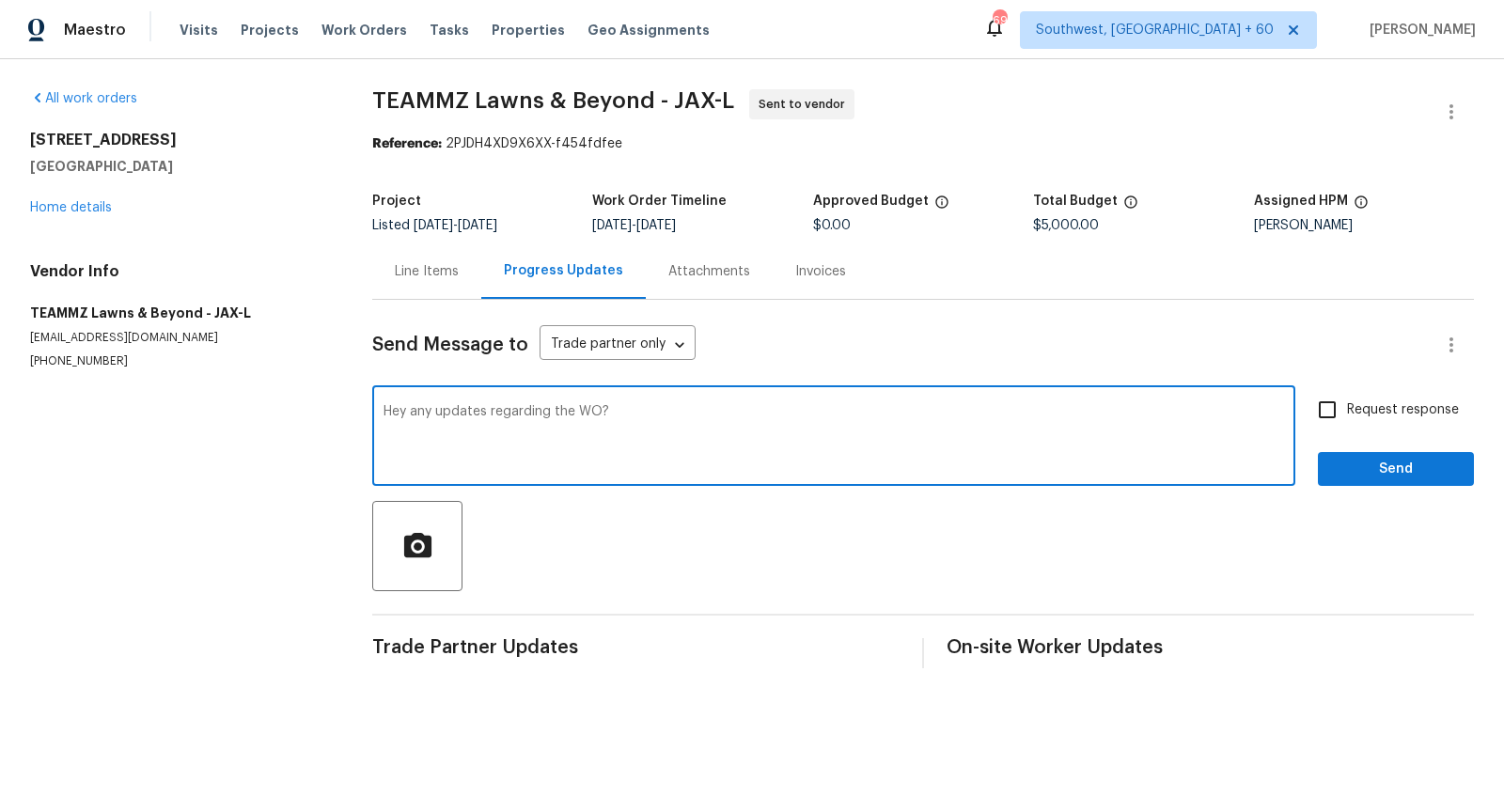
type textarea "Hey any updates regarding the WO?"
click at [1315, 406] on input "Request response" at bounding box center [1326, 409] width 39 height 39
checkbox input "true"
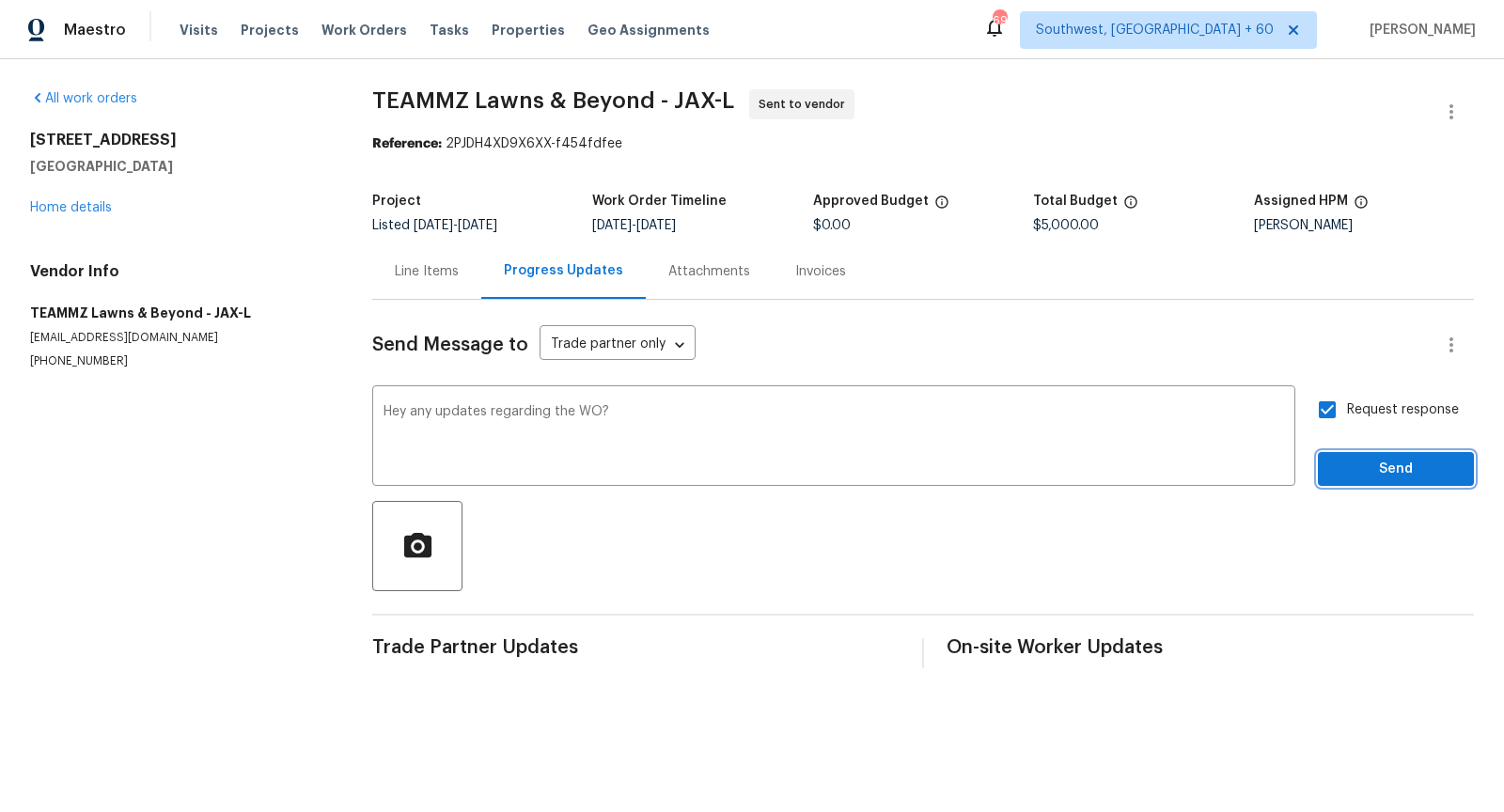
click at [1420, 480] on button "Send" at bounding box center [1395, 469] width 156 height 35
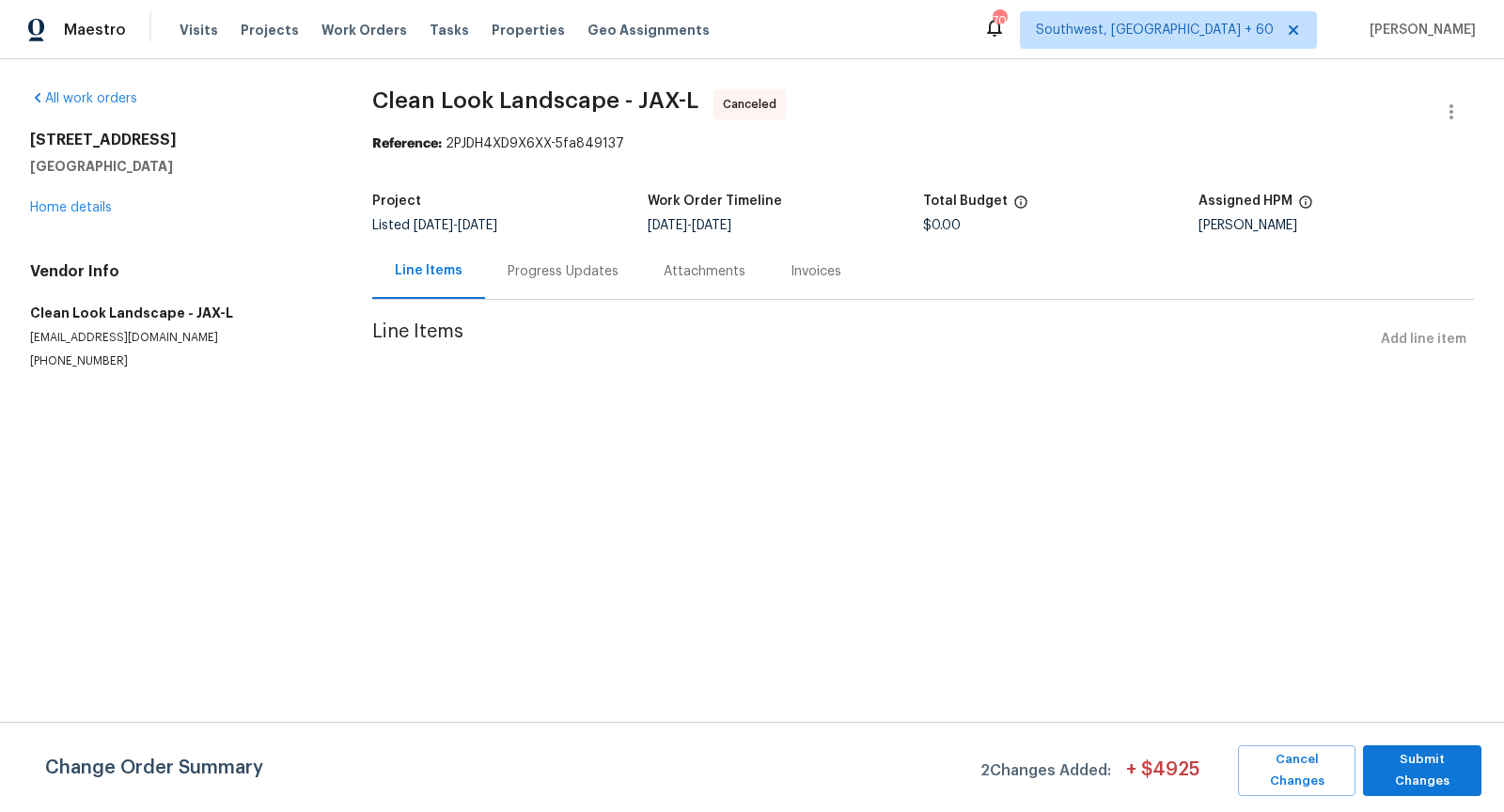
click at [580, 269] on div "Progress Updates" at bounding box center [563, 271] width 110 height 19
